Goal: Task Accomplishment & Management: Manage account settings

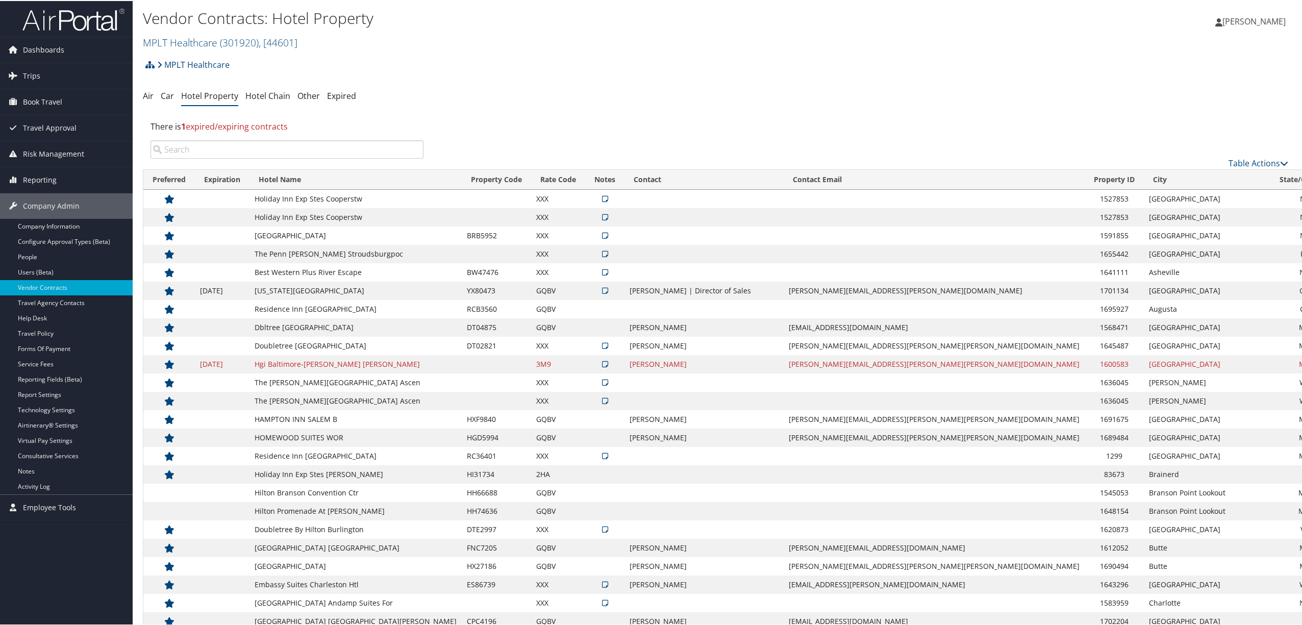
click at [225, 150] on input "search" at bounding box center [286, 148] width 273 height 18
type input "c"
click at [225, 150] on input "c" at bounding box center [286, 148] width 273 height 18
click at [282, 147] on input "search" at bounding box center [286, 148] width 273 height 18
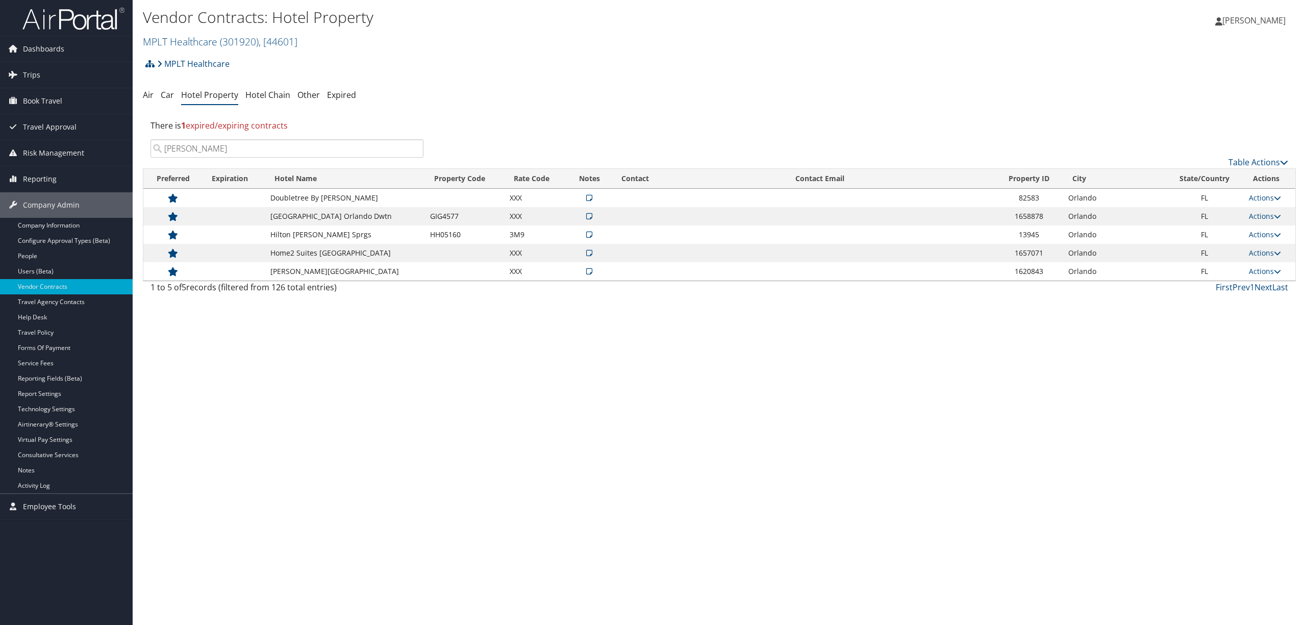
type input "[PERSON_NAME]"
drag, startPoint x: 201, startPoint y: 150, endPoint x: 132, endPoint y: 147, distance: 69.4
click at [132, 147] on div "Dashboards AirPortal 360™ (Manager) AirPortal 360™ (Agent) My Travel Dashboard …" at bounding box center [653, 312] width 1306 height 625
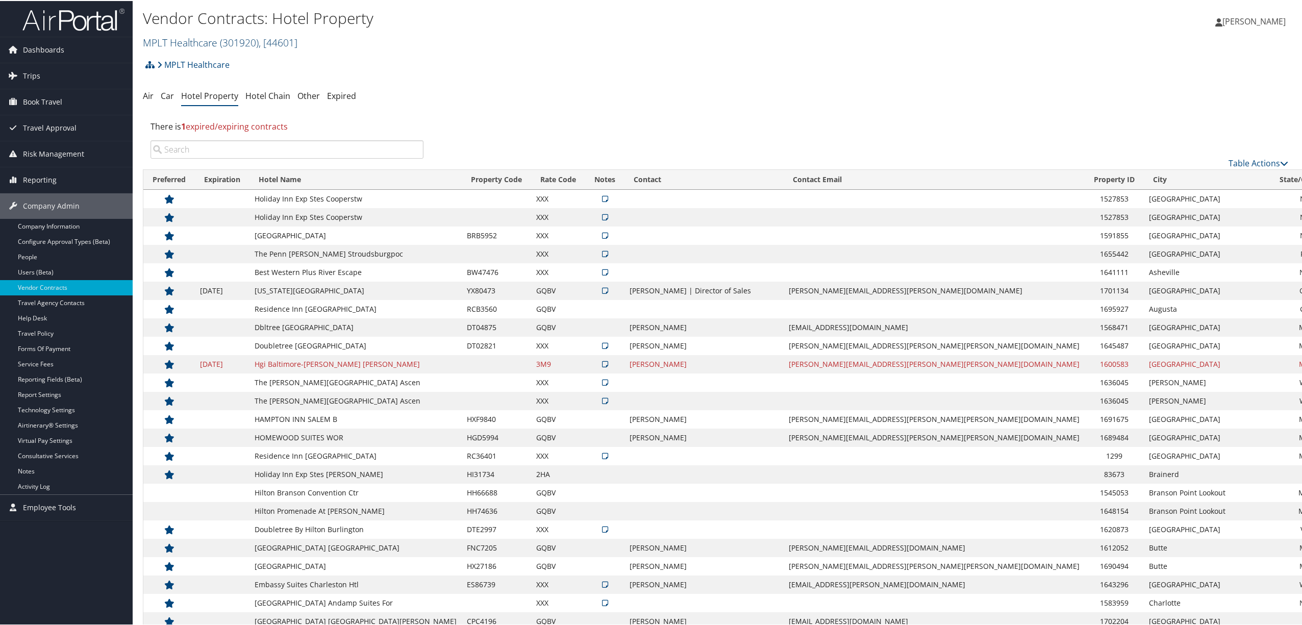
click at [215, 39] on link "MPLT Healthcare ( 301920 ) , [ 44601 ]" at bounding box center [220, 42] width 155 height 14
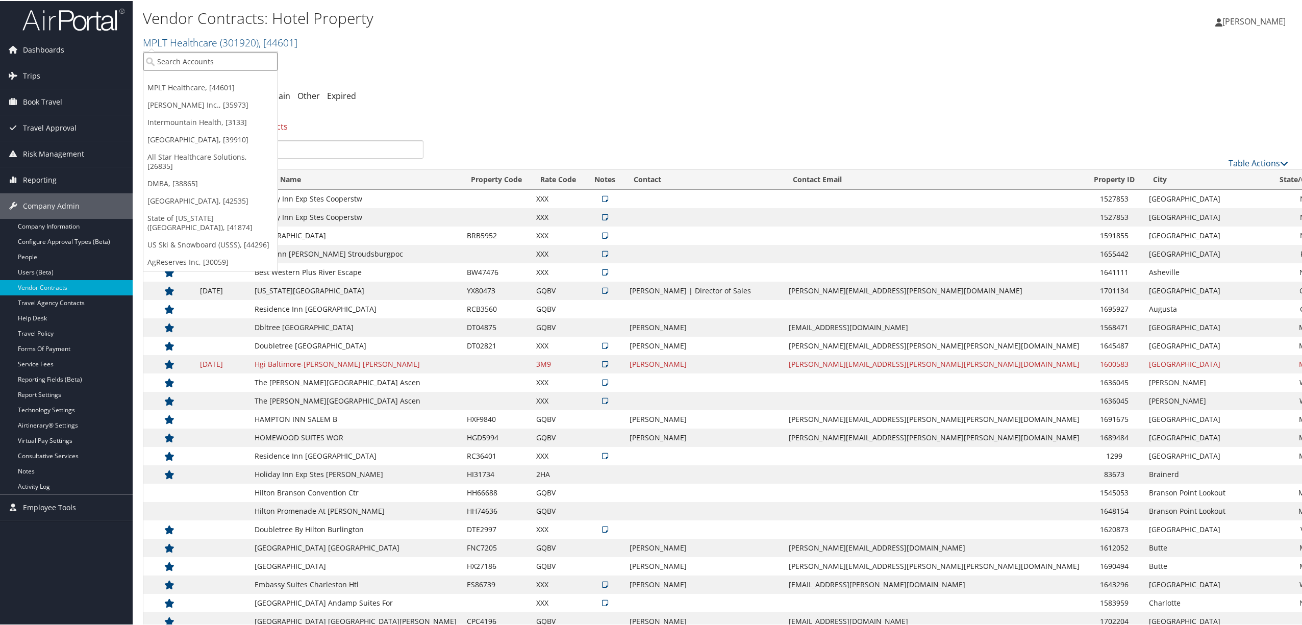
click at [201, 56] on input "search" at bounding box center [210, 60] width 134 height 19
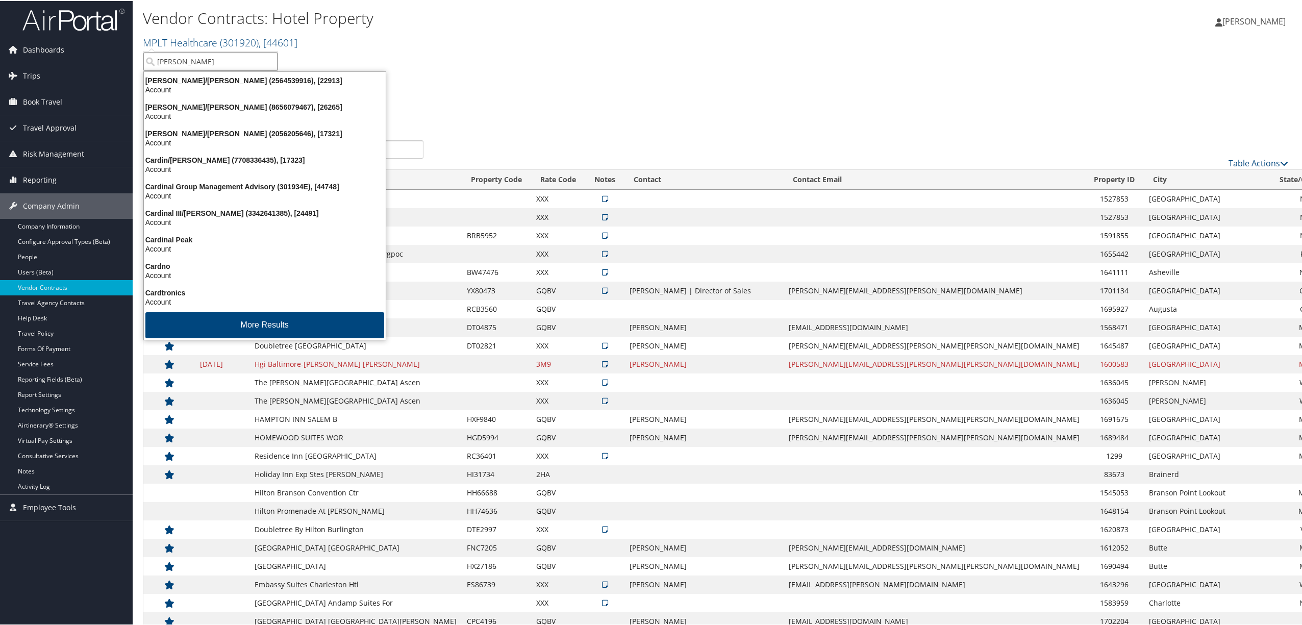
type input "carollo"
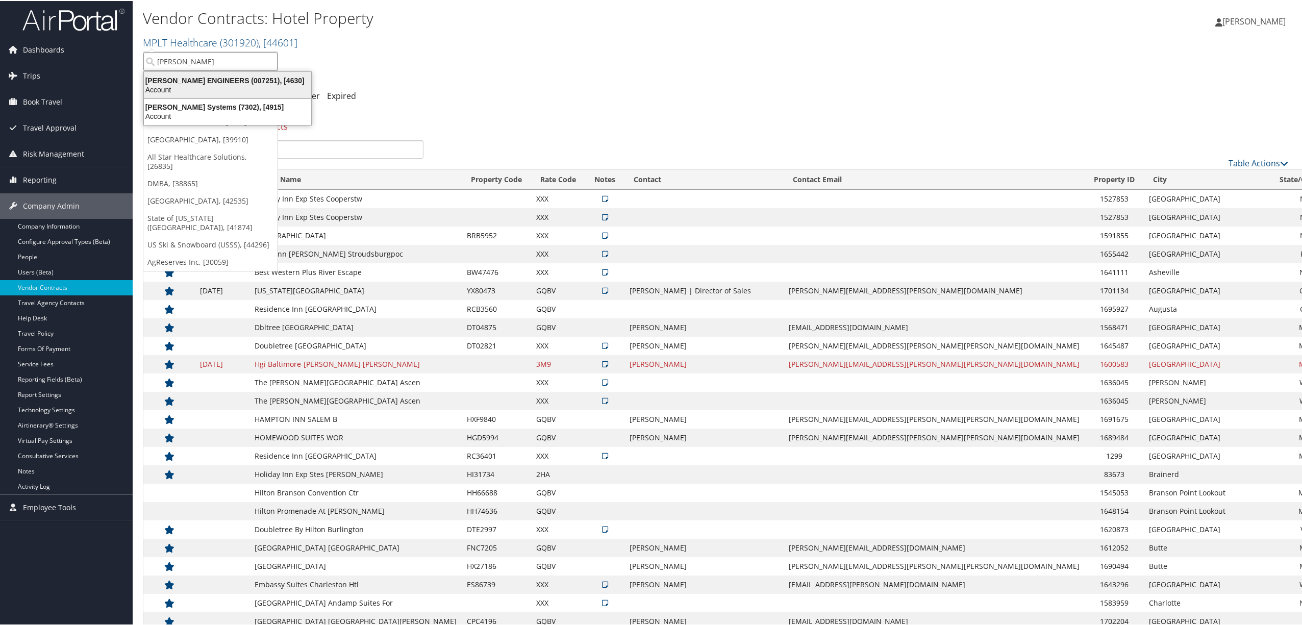
click at [216, 84] on div "Account" at bounding box center [228, 88] width 180 height 9
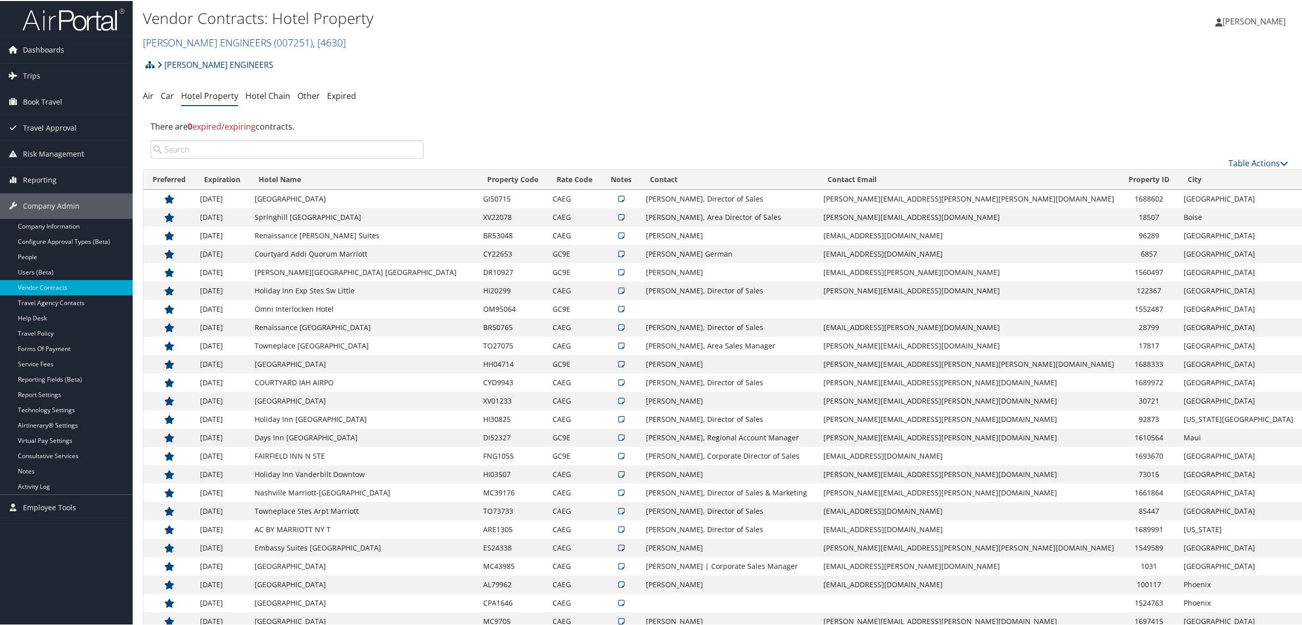
click at [263, 147] on input "search" at bounding box center [286, 148] width 273 height 18
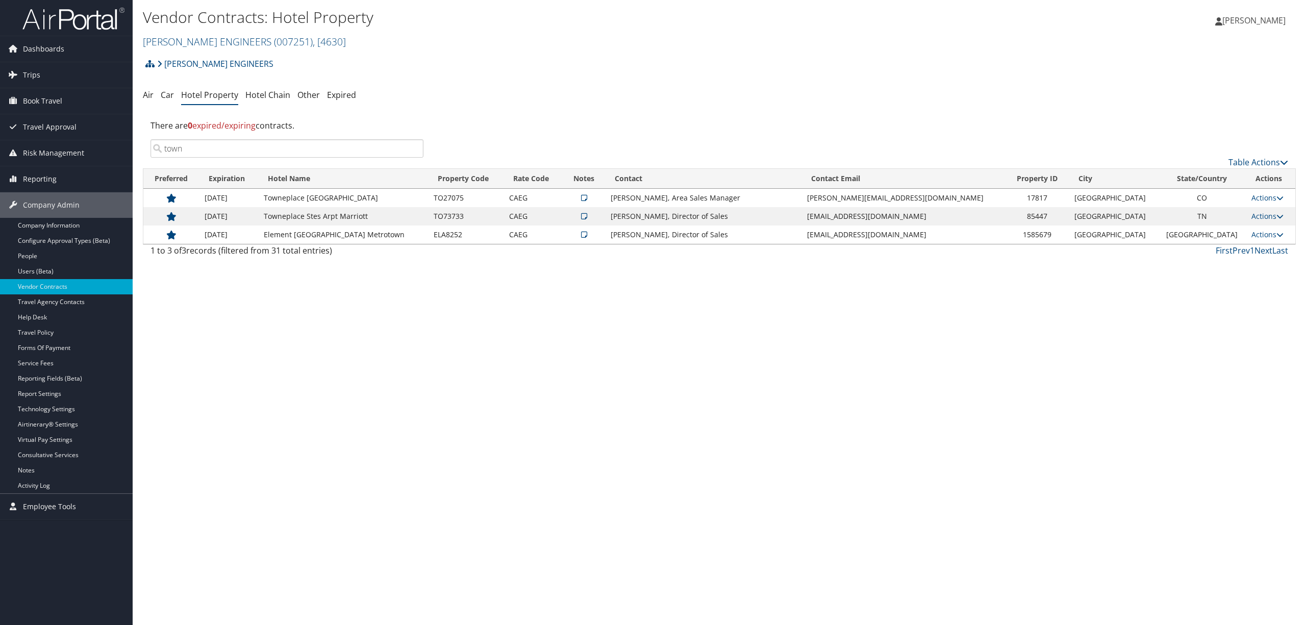
type input "town"
click at [73, 266] on link "Users (Beta)" at bounding box center [66, 271] width 133 height 15
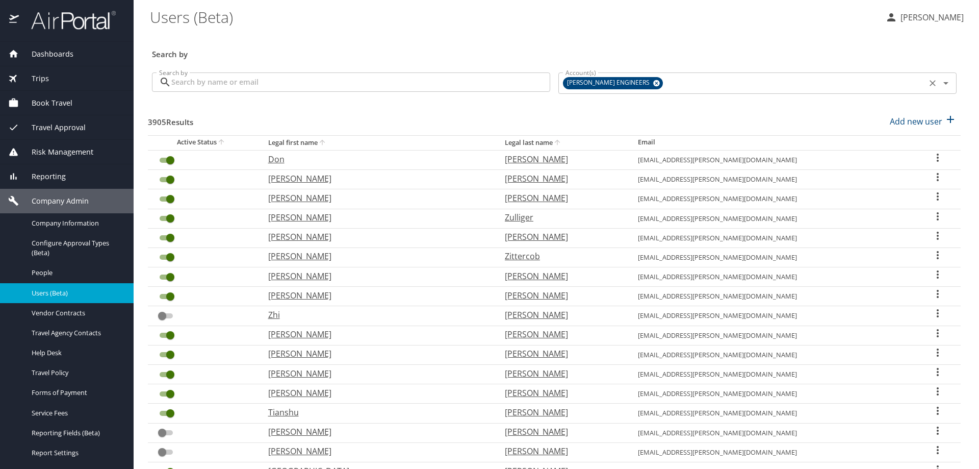
click at [653, 84] on icon at bounding box center [656, 83] width 7 height 7
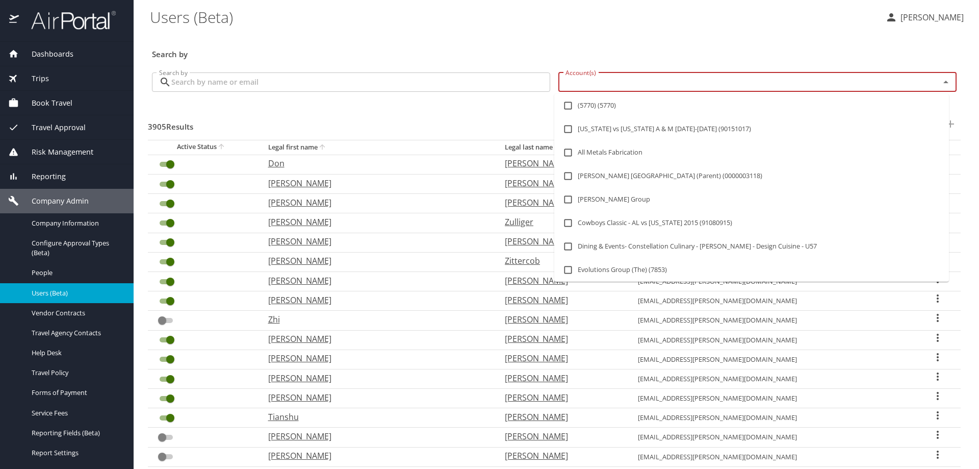
click at [631, 84] on input "Account(s)" at bounding box center [743, 81] width 362 height 13
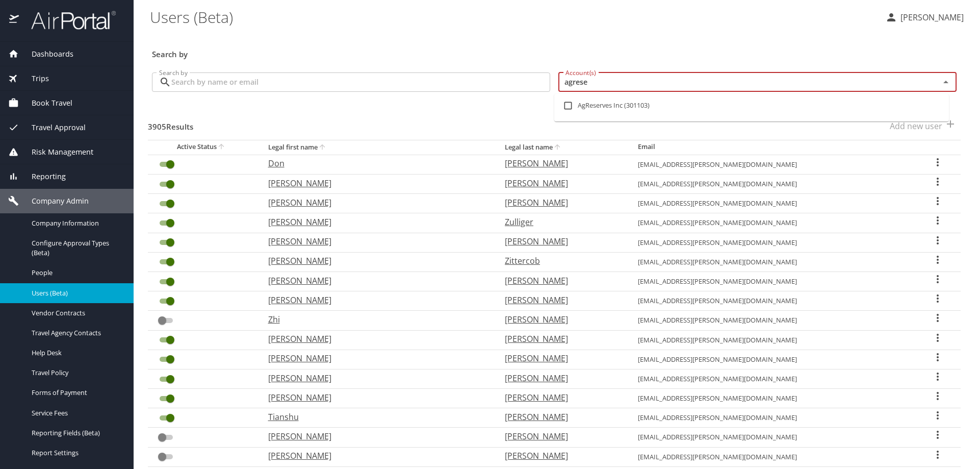
type input "agreser"
click at [571, 103] on input "checkbox" at bounding box center [568, 105] width 19 height 19
checkbox input "true"
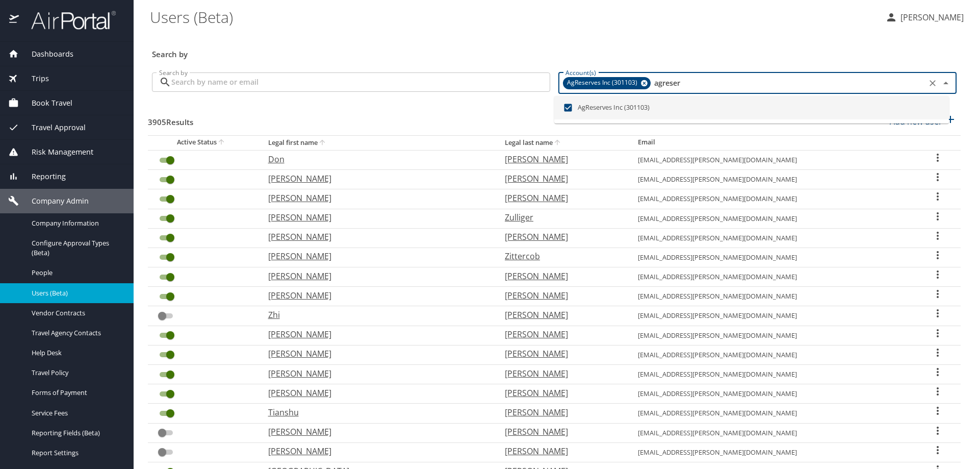
checkbox input "false"
checkbox input "true"
checkbox input "false"
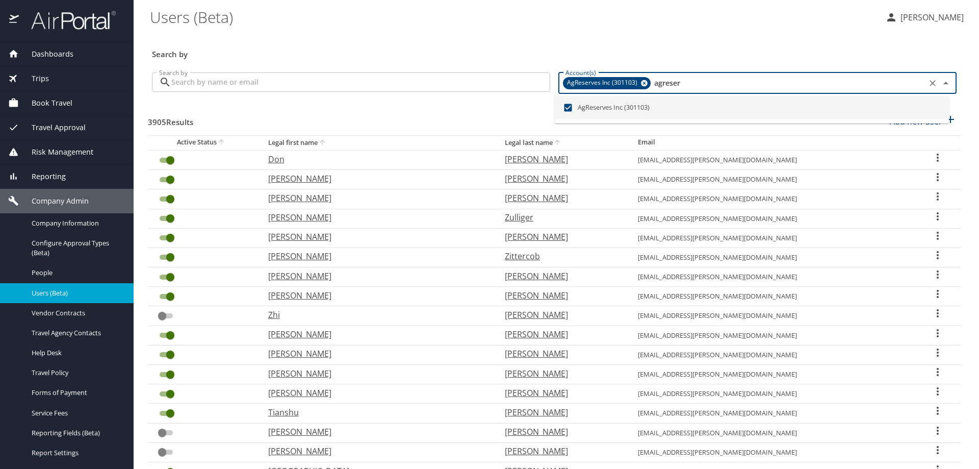
checkbox input "true"
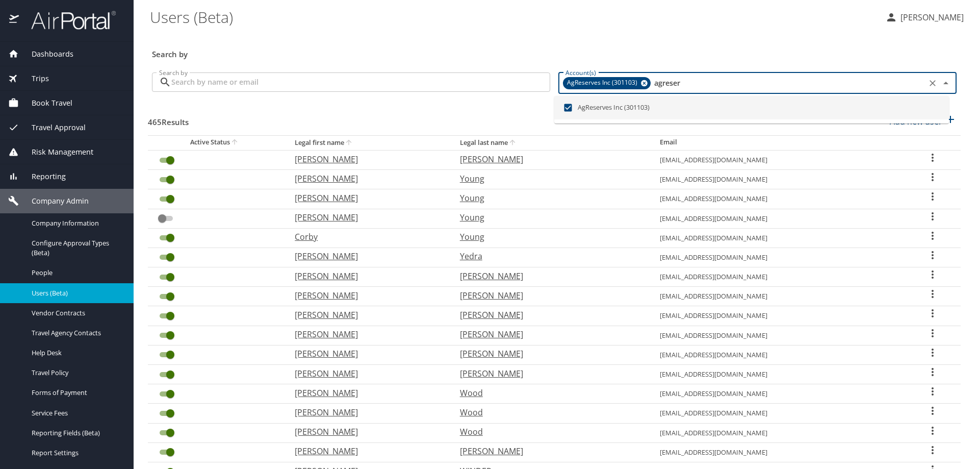
type input "agreser"
click at [321, 82] on input "Search by" at bounding box center [360, 81] width 379 height 19
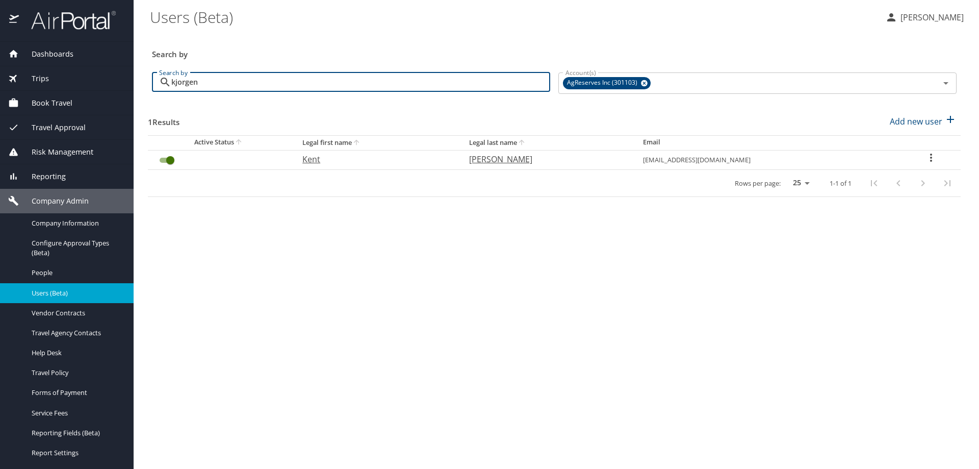
type input "kjorgen"
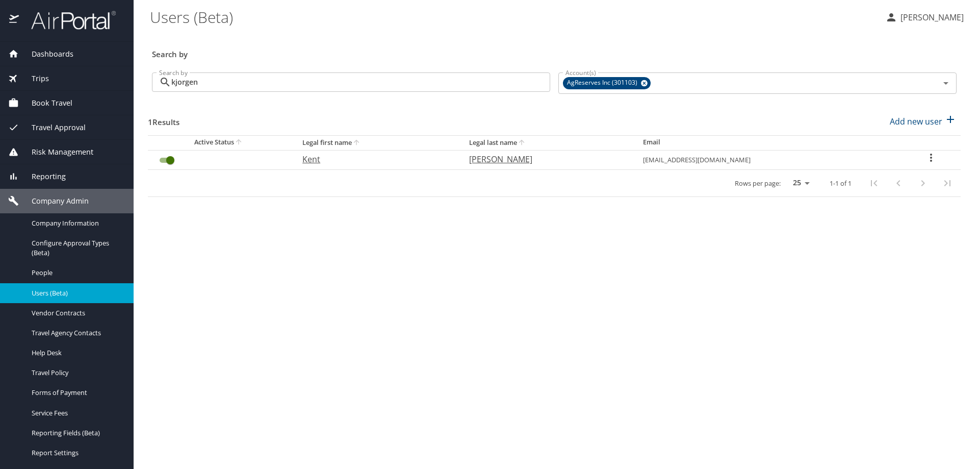
click at [929, 158] on icon "User Search Table" at bounding box center [931, 158] width 12 height 12
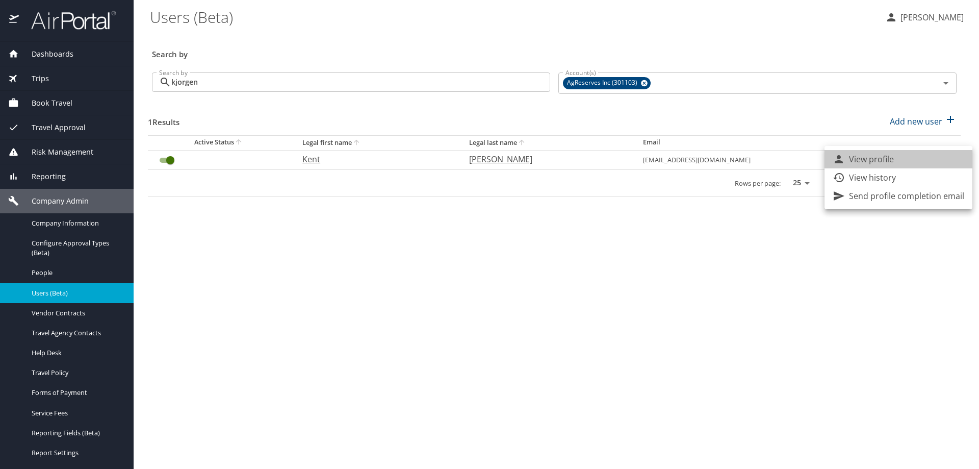
click at [929, 158] on li "View profile" at bounding box center [899, 159] width 148 height 18
select select "US"
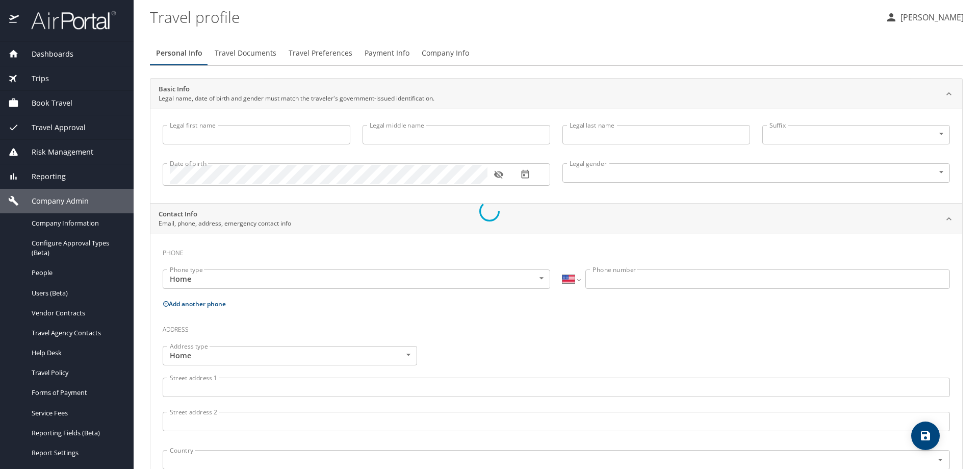
type input "Kent"
type input "Jesse"
type input "Jorgensen"
type input "Male"
select select "US"
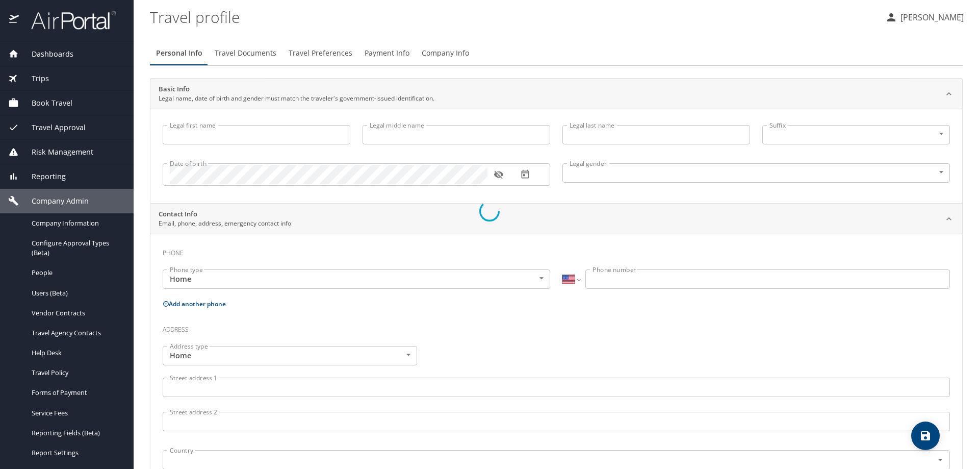
select select "US"
